Goal: Navigation & Orientation: Find specific page/section

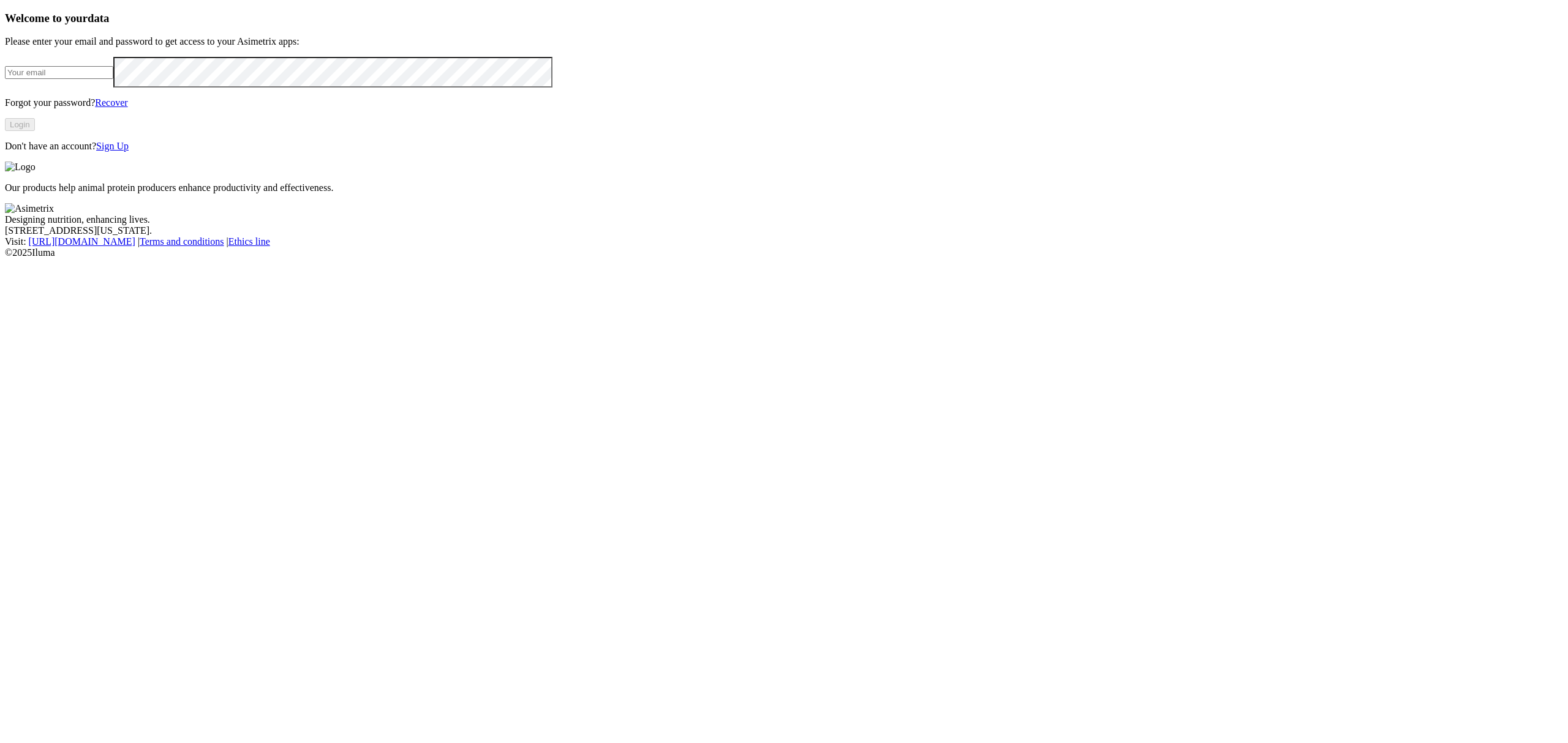
type input "[EMAIL_ADDRESS][DOMAIN_NAME]"
click at [35, 131] on button "Login" at bounding box center [20, 124] width 30 height 13
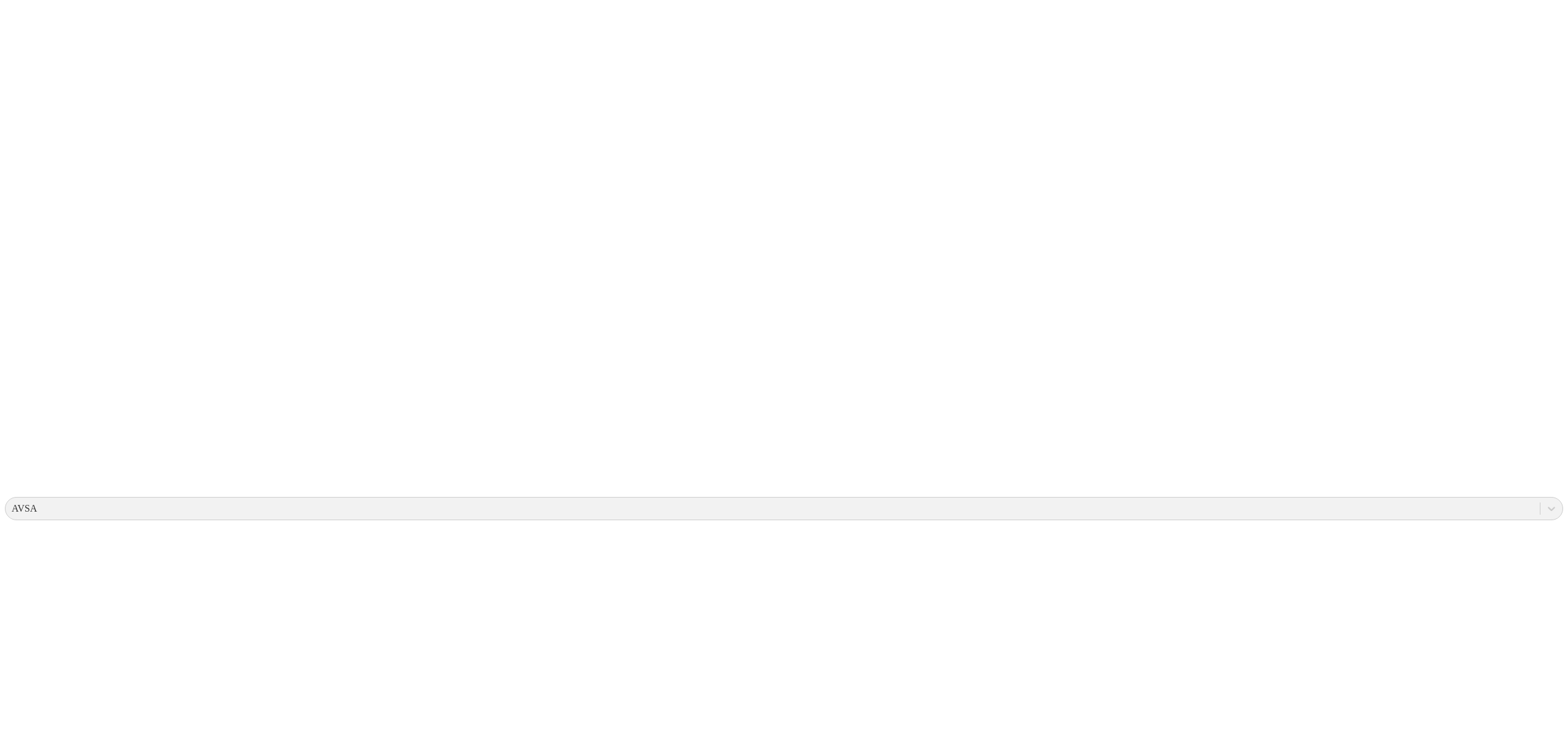
click at [18, 20] on icon at bounding box center [24, 250] width 38 height 490
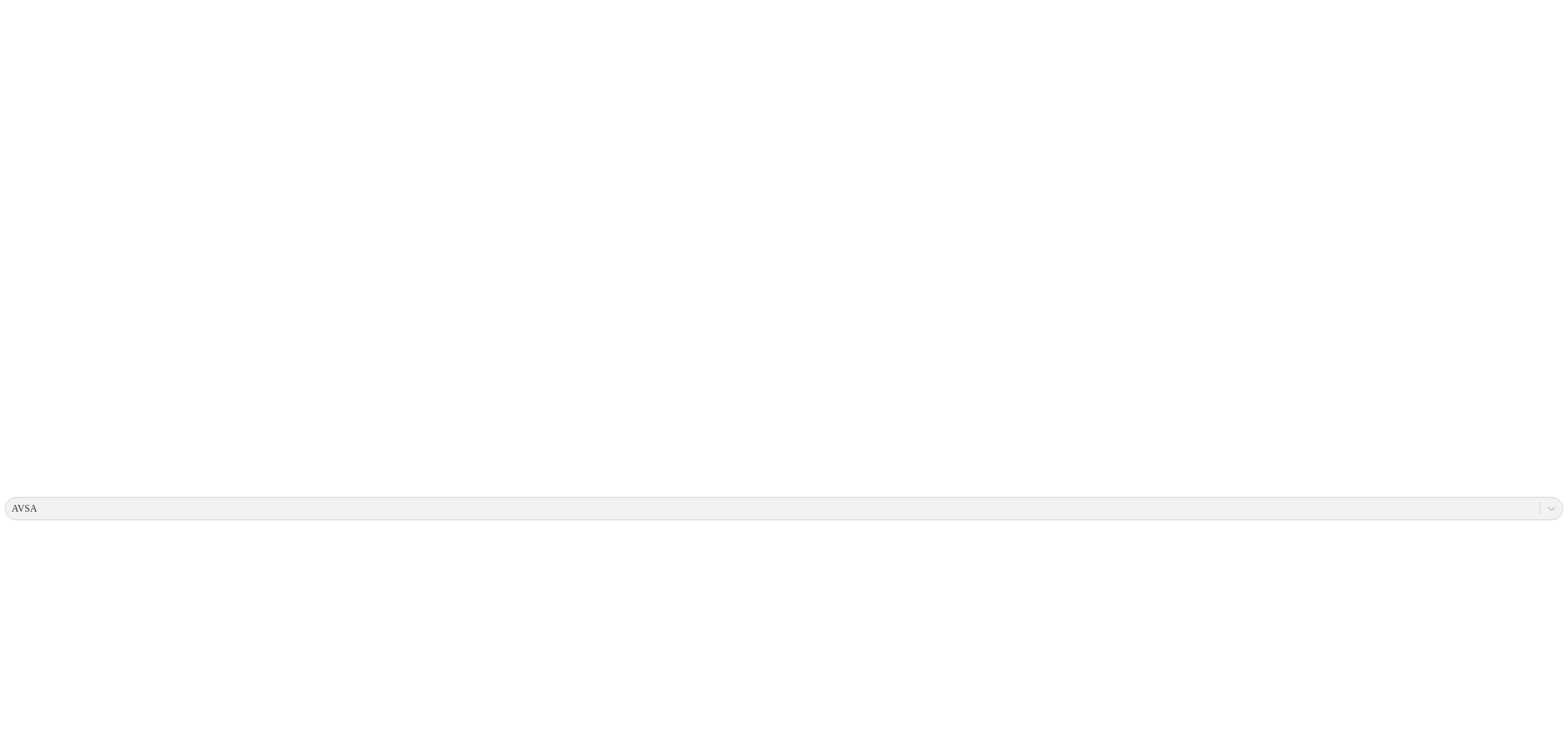
click at [23, 23] on icon at bounding box center [24, 250] width 38 height 490
click at [31, 231] on icon at bounding box center [24, 250] width 38 height 38
